Goal: Task Accomplishment & Management: Manage account settings

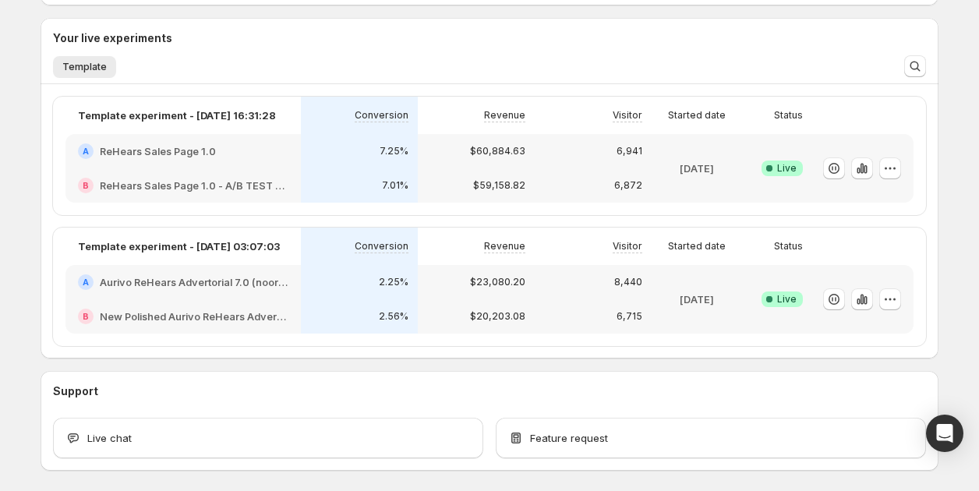
scroll to position [367, 0]
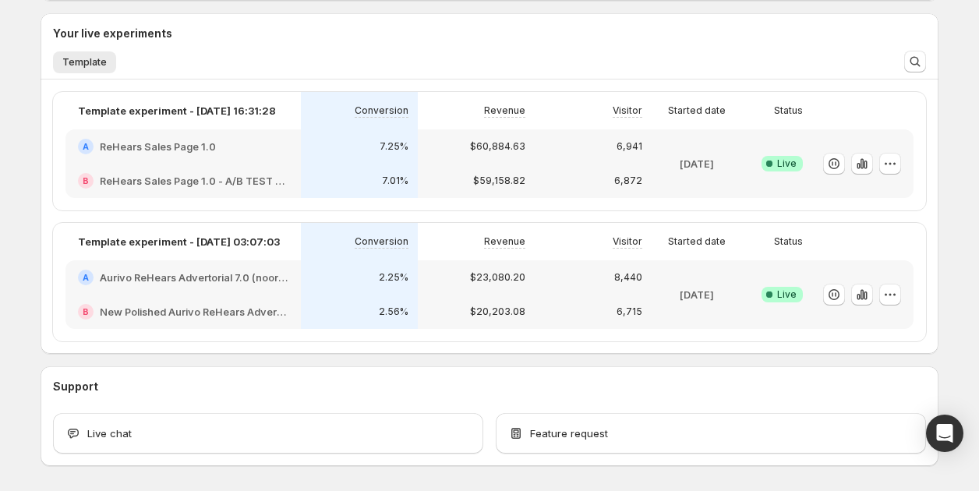
click at [336, 282] on div "2.25%" at bounding box center [359, 278] width 98 height 16
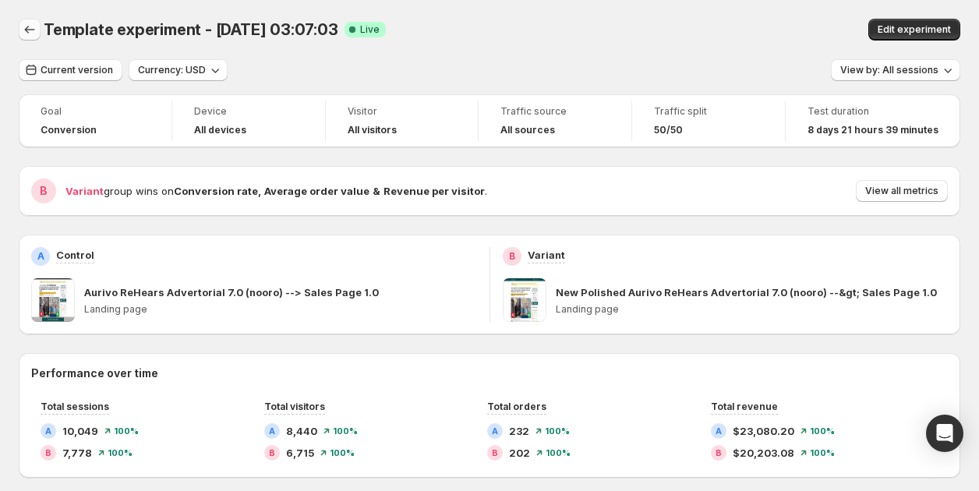
click at [32, 28] on icon "Back" at bounding box center [30, 30] width 16 height 16
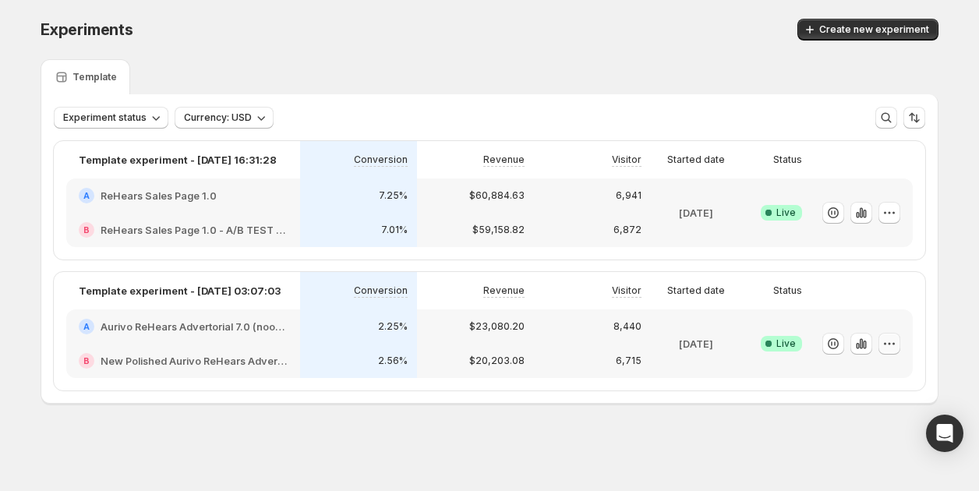
click at [892, 344] on icon "button" at bounding box center [890, 344] width 16 height 16
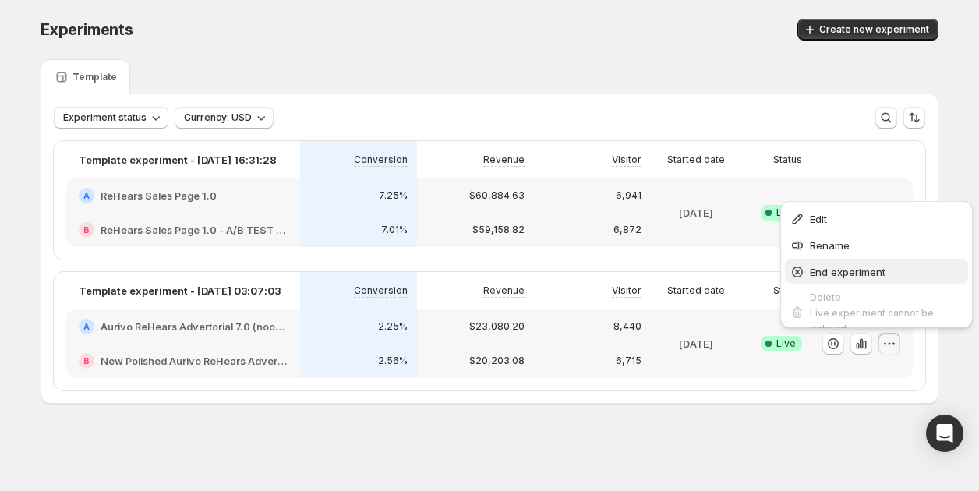
click at [811, 274] on span "End experiment" at bounding box center [848, 272] width 76 height 12
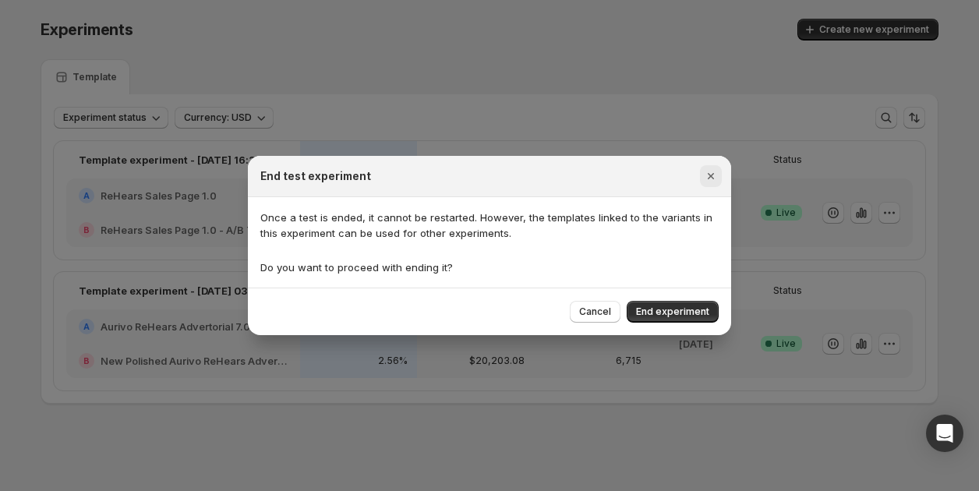
click at [707, 180] on icon "Close" at bounding box center [711, 176] width 16 height 16
